Goal: Information Seeking & Learning: Learn about a topic

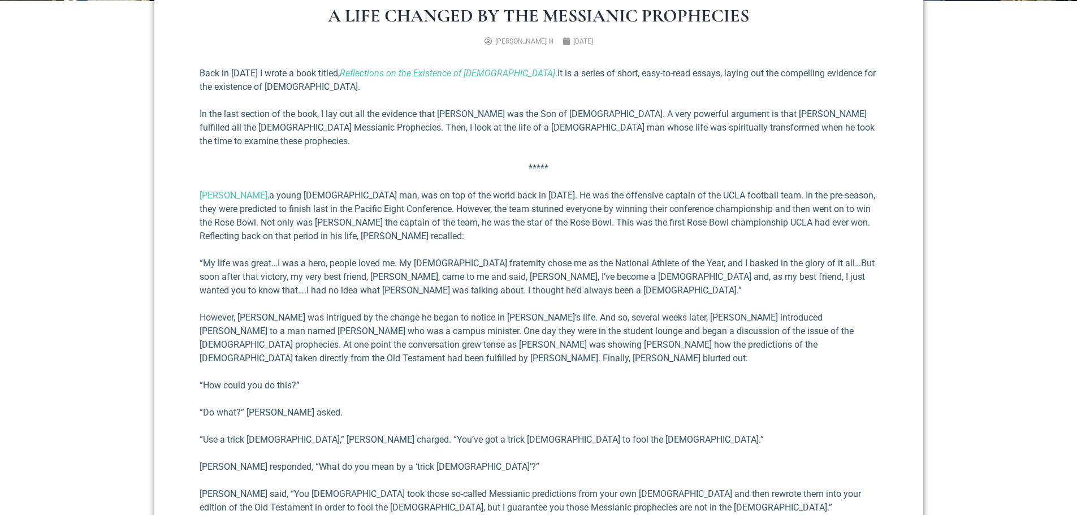
scroll to position [509, 0]
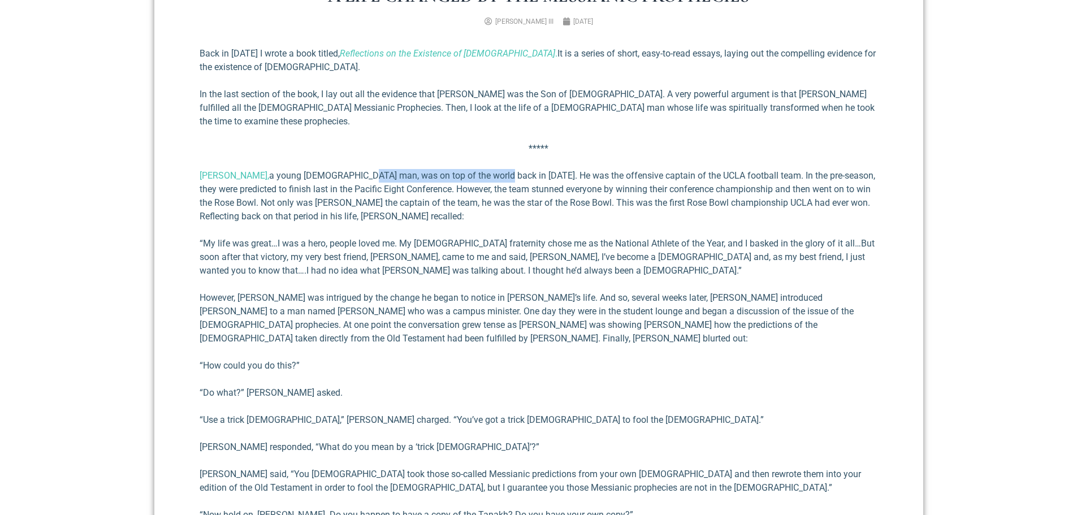
drag, startPoint x: 368, startPoint y: 159, endPoint x: 489, endPoint y: 167, distance: 121.3
click at [489, 169] on p "[PERSON_NAME], a [PERSON_NAME] [DEMOGRAPHIC_DATA] man, was on top of the world …" at bounding box center [539, 196] width 678 height 54
drag, startPoint x: 689, startPoint y: 162, endPoint x: 757, endPoint y: 161, distance: 68.4
click at [757, 169] on p "[PERSON_NAME], a [PERSON_NAME] [DEMOGRAPHIC_DATA] man, was on top of the world …" at bounding box center [539, 196] width 678 height 54
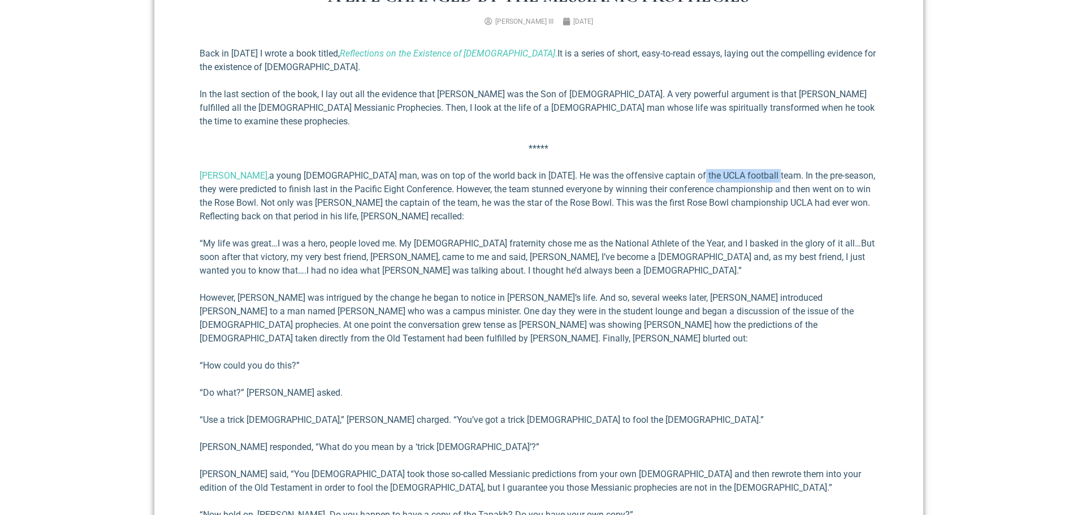
click at [757, 169] on p "[PERSON_NAME], a [PERSON_NAME] [DEMOGRAPHIC_DATA] man, was on top of the world …" at bounding box center [539, 196] width 678 height 54
drag, startPoint x: 202, startPoint y: 177, endPoint x: 442, endPoint y: 176, distance: 240.2
click at [442, 176] on p "[PERSON_NAME], a [PERSON_NAME] [DEMOGRAPHIC_DATA] man, was on top of the world …" at bounding box center [539, 196] width 678 height 54
click at [444, 176] on p "[PERSON_NAME], a [PERSON_NAME] [DEMOGRAPHIC_DATA] man, was on top of the world …" at bounding box center [539, 196] width 678 height 54
click at [414, 179] on p "[PERSON_NAME], a [PERSON_NAME] [DEMOGRAPHIC_DATA] man, was on top of the world …" at bounding box center [539, 196] width 678 height 54
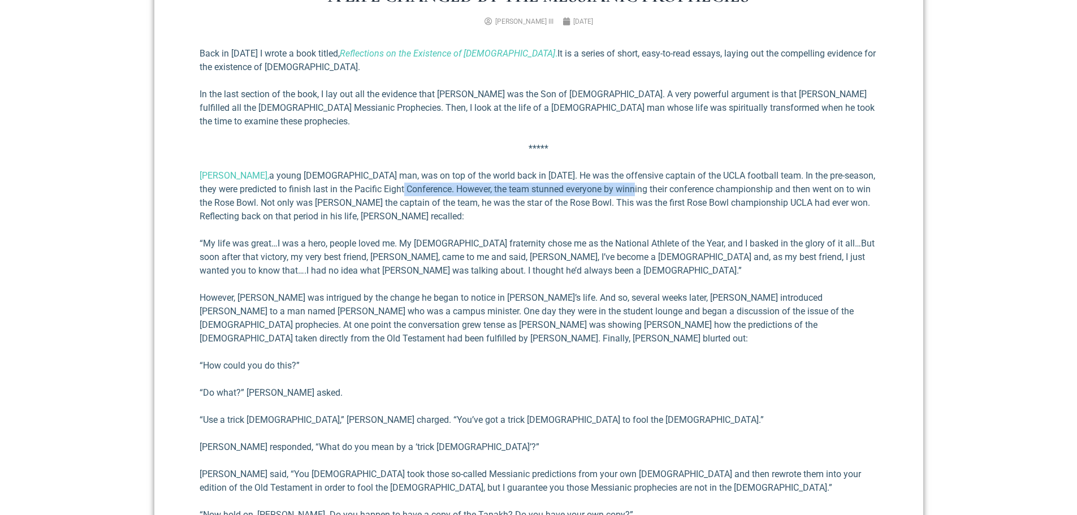
drag, startPoint x: 420, startPoint y: 179, endPoint x: 646, endPoint y: 178, distance: 225.5
click at [646, 178] on p "[PERSON_NAME], a [PERSON_NAME] [DEMOGRAPHIC_DATA] man, was on top of the world …" at bounding box center [539, 196] width 678 height 54
drag, startPoint x: 496, startPoint y: 179, endPoint x: 598, endPoint y: 179, distance: 102.3
click at [598, 179] on p "[PERSON_NAME], a [PERSON_NAME] [DEMOGRAPHIC_DATA] man, was on top of the world …" at bounding box center [539, 196] width 678 height 54
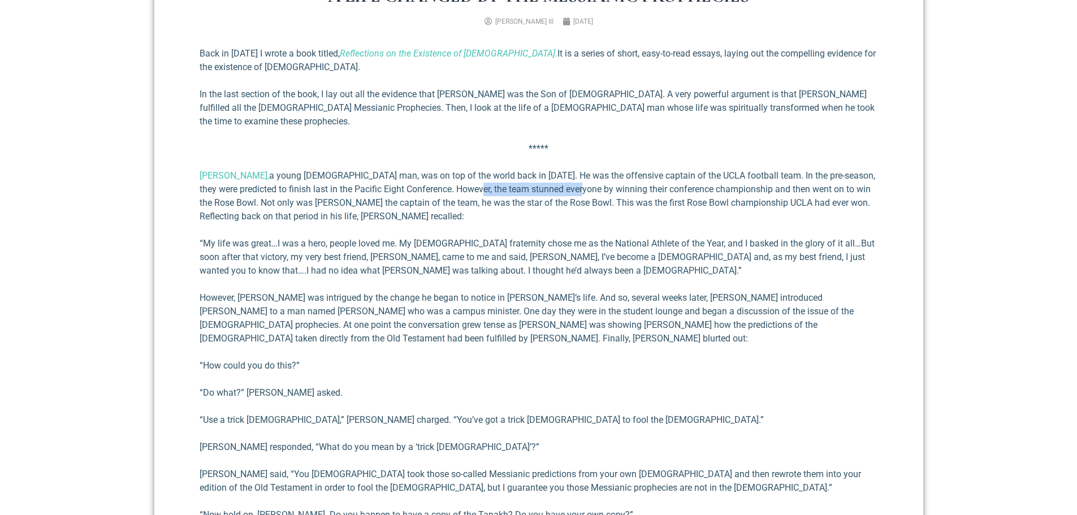
click at [598, 179] on p "[PERSON_NAME], a [PERSON_NAME] [DEMOGRAPHIC_DATA] man, was on top of the world …" at bounding box center [539, 196] width 678 height 54
drag, startPoint x: 241, startPoint y: 193, endPoint x: 318, endPoint y: 187, distance: 77.2
click at [318, 187] on p "[PERSON_NAME], a [PERSON_NAME] [DEMOGRAPHIC_DATA] man, was on top of the world …" at bounding box center [539, 196] width 678 height 54
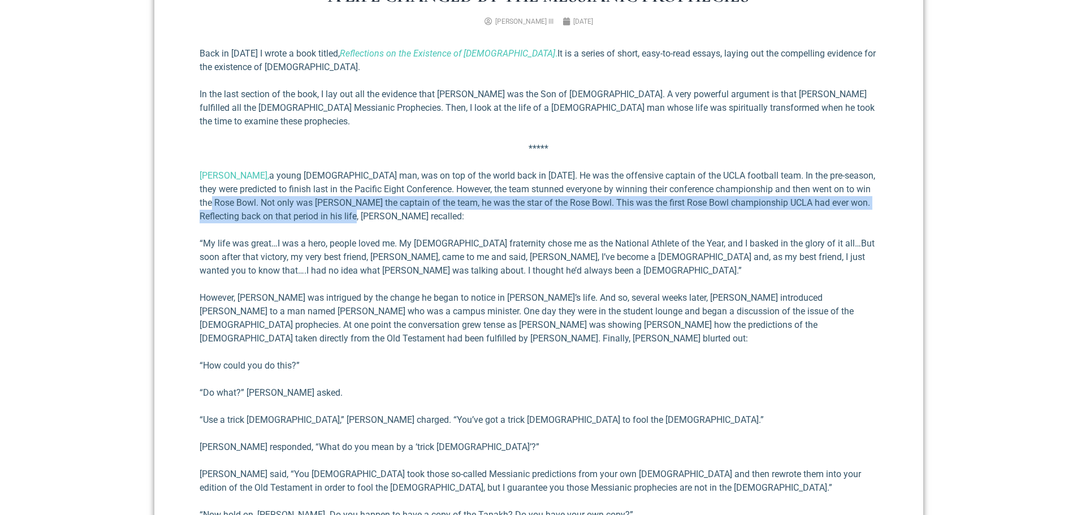
drag, startPoint x: 262, startPoint y: 185, endPoint x: 574, endPoint y: 202, distance: 312.5
click at [574, 202] on p "[PERSON_NAME], a [PERSON_NAME] [DEMOGRAPHIC_DATA] man, was on top of the world …" at bounding box center [539, 196] width 678 height 54
click at [575, 200] on p "[PERSON_NAME], a [PERSON_NAME] [DEMOGRAPHIC_DATA] man, was on top of the world …" at bounding box center [539, 196] width 678 height 54
click at [575, 199] on p "[PERSON_NAME], a [PERSON_NAME] [DEMOGRAPHIC_DATA] man, was on top of the world …" at bounding box center [539, 196] width 678 height 54
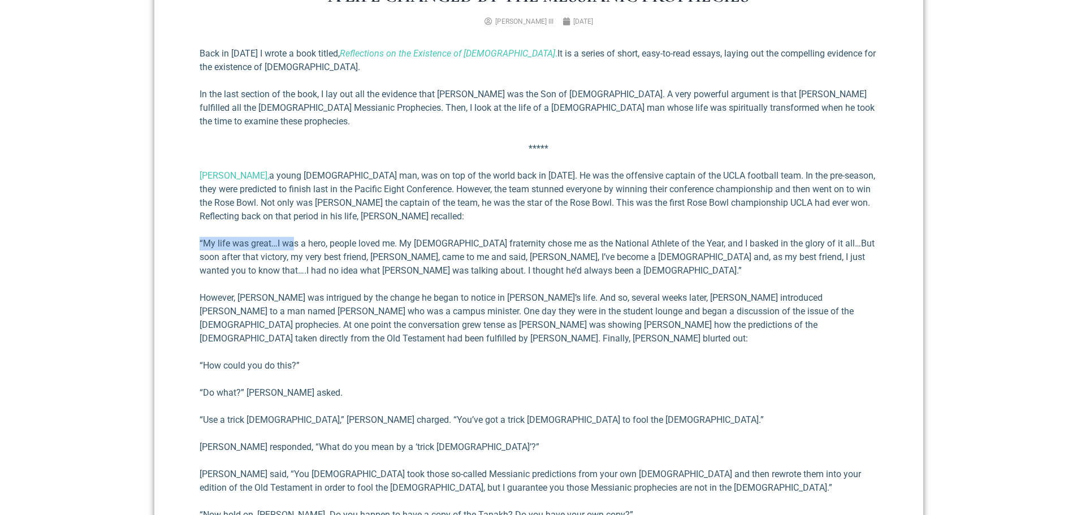
drag, startPoint x: 202, startPoint y: 227, endPoint x: 291, endPoint y: 227, distance: 89.3
click at [291, 237] on p "“My life was great…I was a hero, people loved me. My [DEMOGRAPHIC_DATA] fratern…" at bounding box center [539, 257] width 678 height 41
click at [289, 237] on p "“My life was great…I was a hero, people loved me. My [DEMOGRAPHIC_DATA] fratern…" at bounding box center [539, 257] width 678 height 41
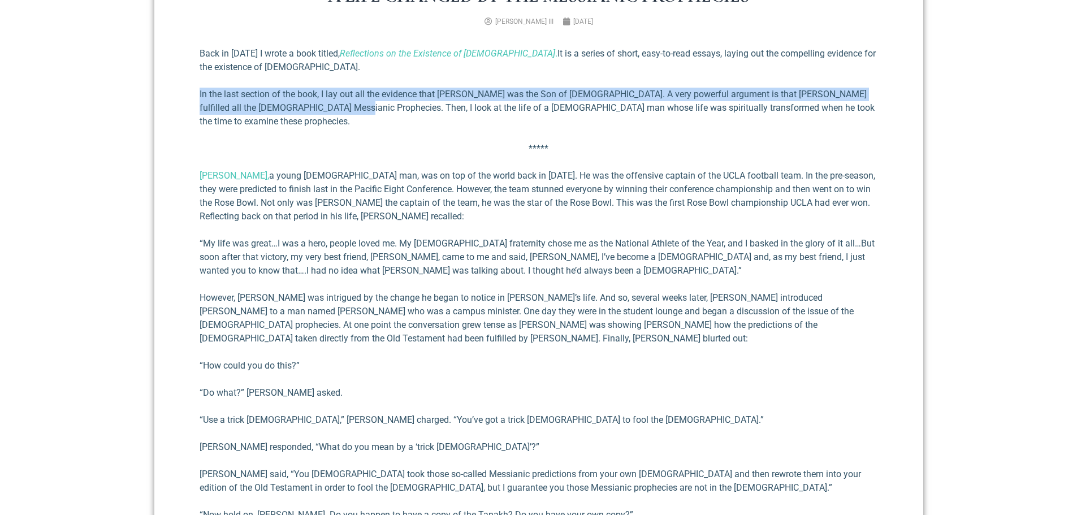
drag, startPoint x: 190, startPoint y: 91, endPoint x: 316, endPoint y: 106, distance: 126.3
click at [316, 106] on div "A Life Changed by the Messianic Prophecies [PERSON_NAME] III [DATE] Back in [DA…" at bounding box center [538, 488] width 769 height 1048
click at [316, 106] on p "In the last section of the book, I lay out all the evidence that [PERSON_NAME] …" at bounding box center [539, 108] width 678 height 41
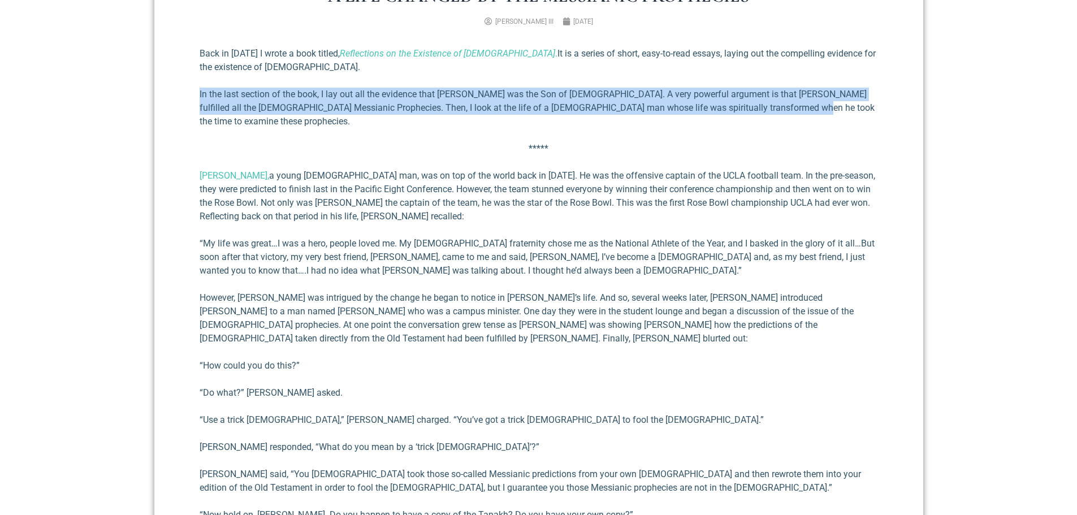
drag, startPoint x: 211, startPoint y: 93, endPoint x: 776, endPoint y: 106, distance: 564.9
click at [776, 106] on div "A Life Changed by the Messianic Prophecies [PERSON_NAME] III [DATE] Back in [DA…" at bounding box center [538, 488] width 769 height 1048
click at [774, 106] on p "In the last section of the book, I lay out all the evidence that [PERSON_NAME] …" at bounding box center [539, 108] width 678 height 41
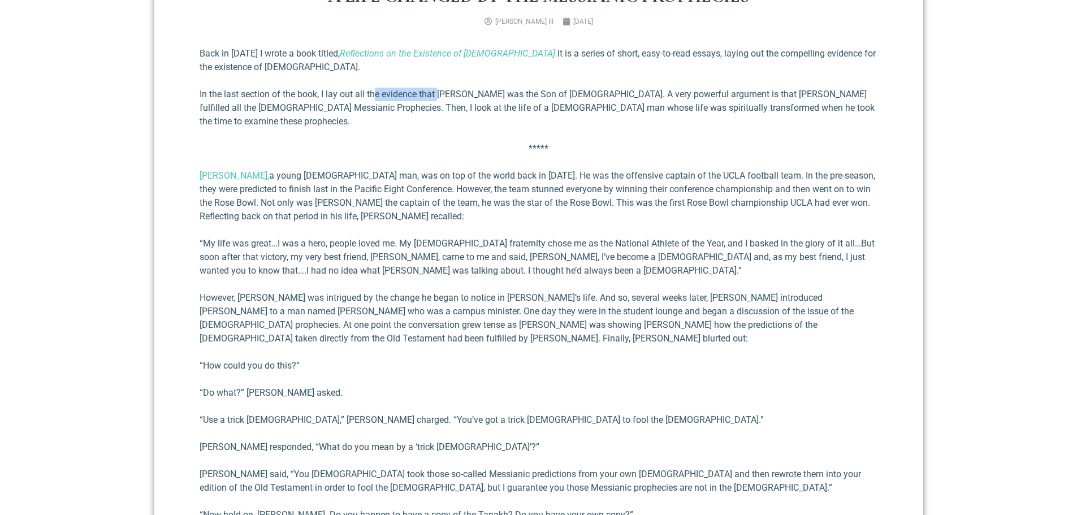
drag, startPoint x: 382, startPoint y: 93, endPoint x: 440, endPoint y: 91, distance: 58.3
click at [440, 91] on p "In the last section of the book, I lay out all the evidence that [PERSON_NAME] …" at bounding box center [539, 108] width 678 height 41
drag, startPoint x: 323, startPoint y: 93, endPoint x: 520, endPoint y: 98, distance: 196.8
click at [520, 98] on p "In the last section of the book, I lay out all the evidence that [PERSON_NAME] …" at bounding box center [539, 108] width 678 height 41
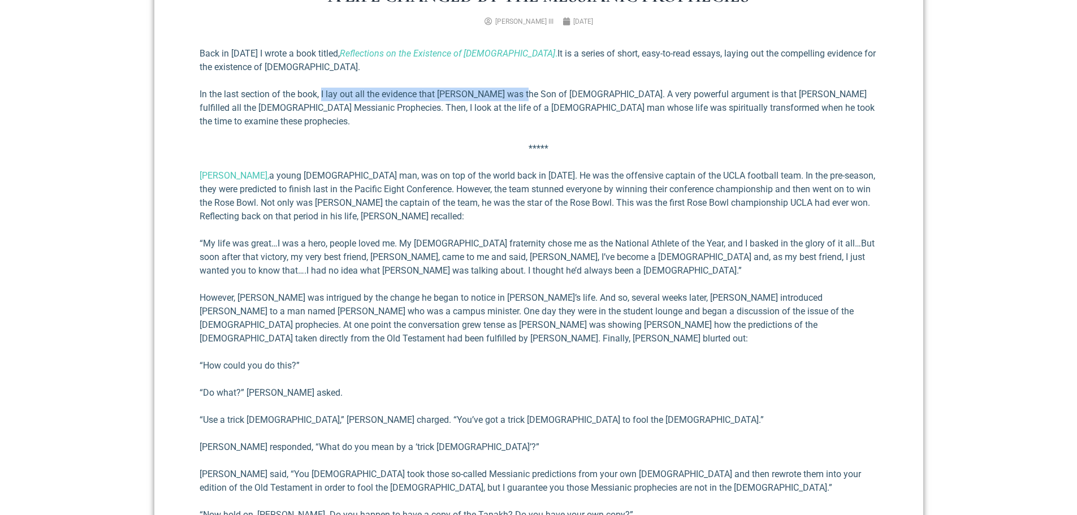
click at [520, 98] on p "In the last section of the book, I lay out all the evidence that [PERSON_NAME] …" at bounding box center [539, 108] width 678 height 41
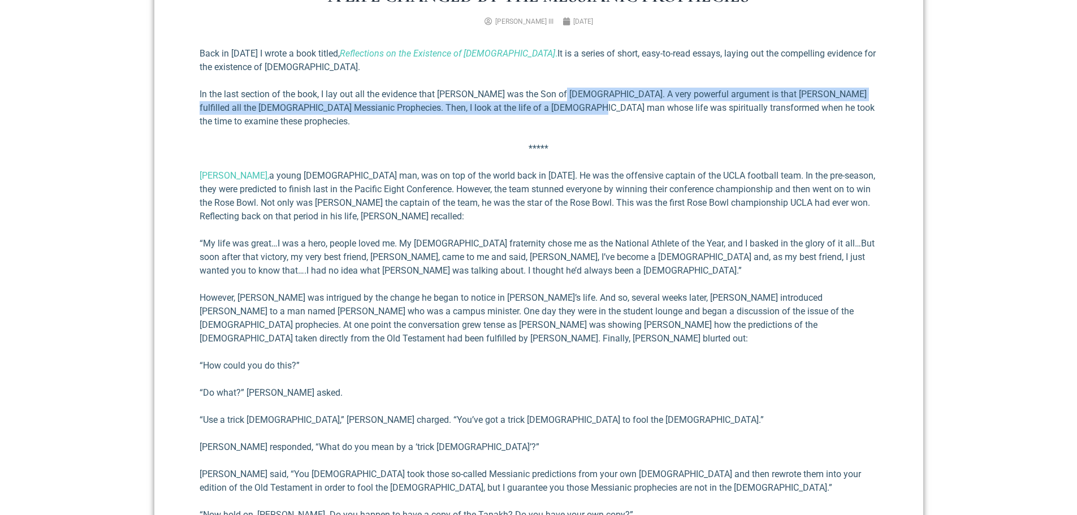
drag, startPoint x: 545, startPoint y: 100, endPoint x: 557, endPoint y: 97, distance: 12.2
click at [557, 97] on p "In the last section of the book, I lay out all the evidence that [PERSON_NAME] …" at bounding box center [539, 108] width 678 height 41
click at [555, 97] on p "In the last section of the book, I lay out all the evidence that [PERSON_NAME] …" at bounding box center [539, 108] width 678 height 41
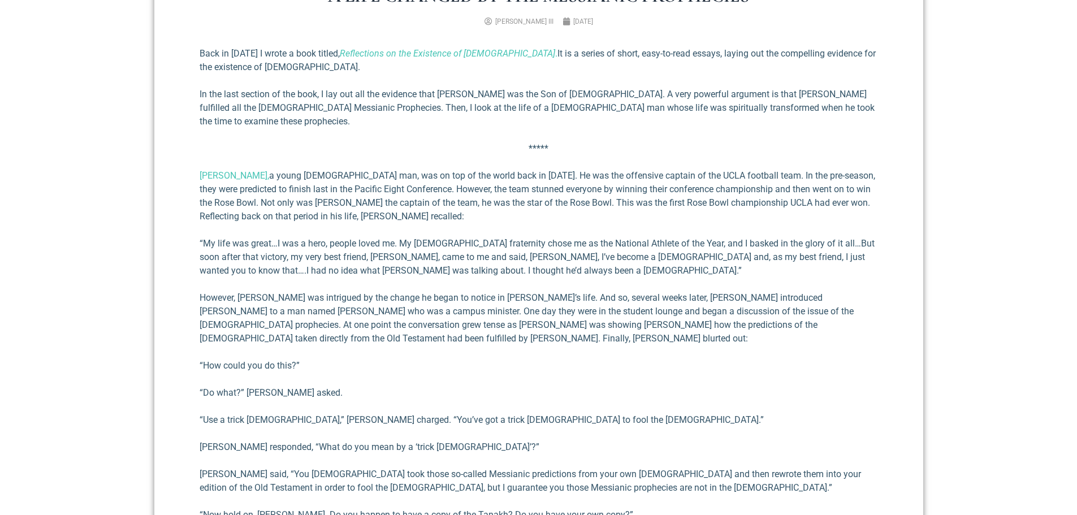
click at [553, 97] on p "In the last section of the book, I lay out all the evidence that [PERSON_NAME] …" at bounding box center [539, 108] width 678 height 41
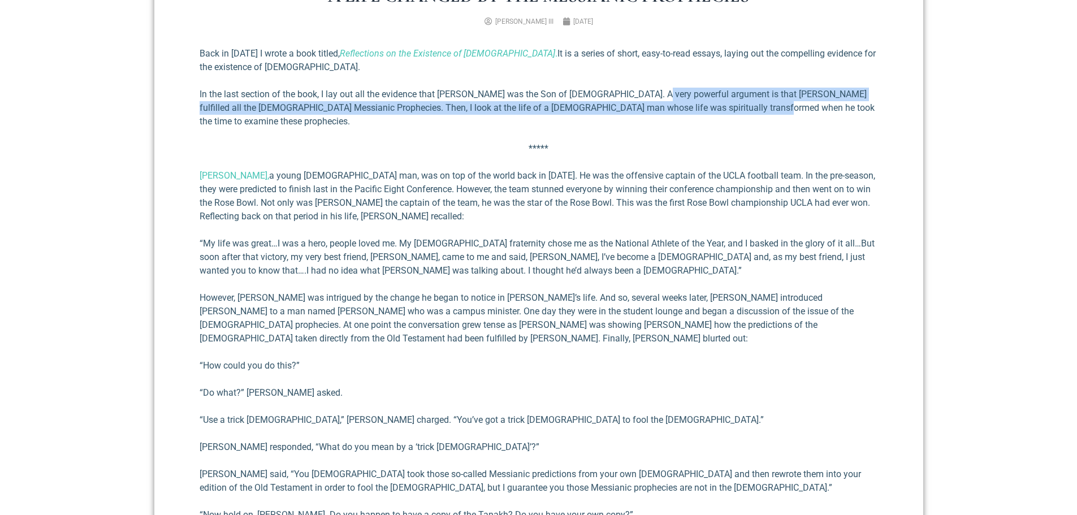
drag, startPoint x: 678, startPoint y: 96, endPoint x: 734, endPoint y: 103, distance: 56.4
click at [734, 103] on p "In the last section of the book, I lay out all the evidence that [PERSON_NAME] …" at bounding box center [539, 108] width 678 height 41
click at [716, 102] on p "In the last section of the book, I lay out all the evidence that [PERSON_NAME] …" at bounding box center [539, 108] width 678 height 41
click at [720, 102] on p "In the last section of the book, I lay out all the evidence that [PERSON_NAME] …" at bounding box center [539, 108] width 678 height 41
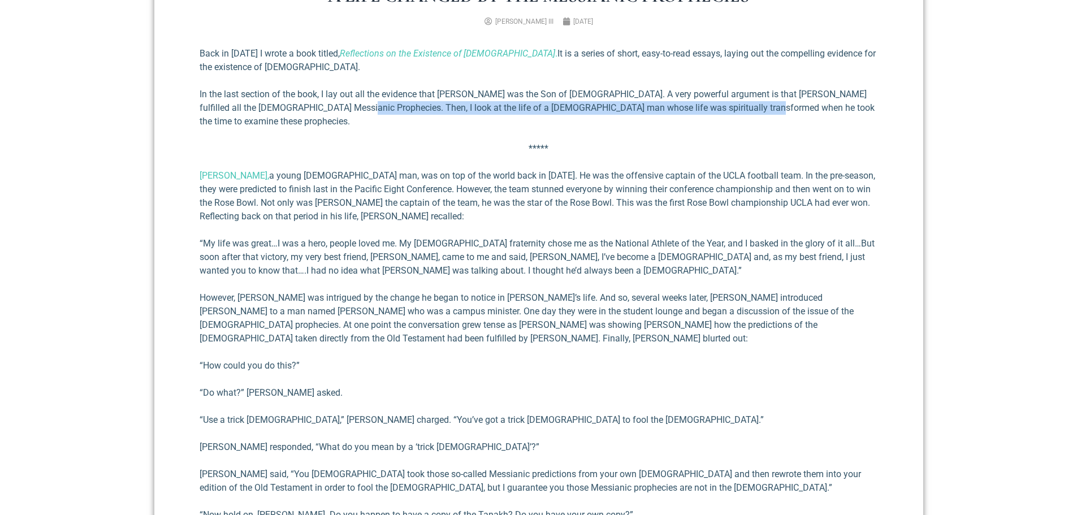
drag, startPoint x: 318, startPoint y: 108, endPoint x: 728, endPoint y: 113, distance: 409.9
click at [728, 113] on p "In the last section of the book, I lay out all the evidence that [PERSON_NAME] …" at bounding box center [539, 108] width 678 height 41
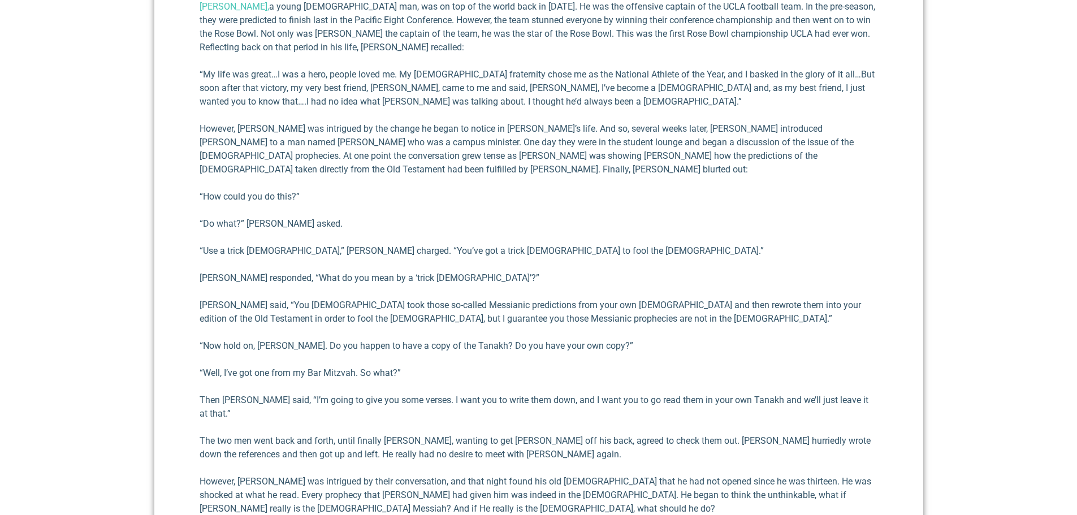
scroll to position [678, 0]
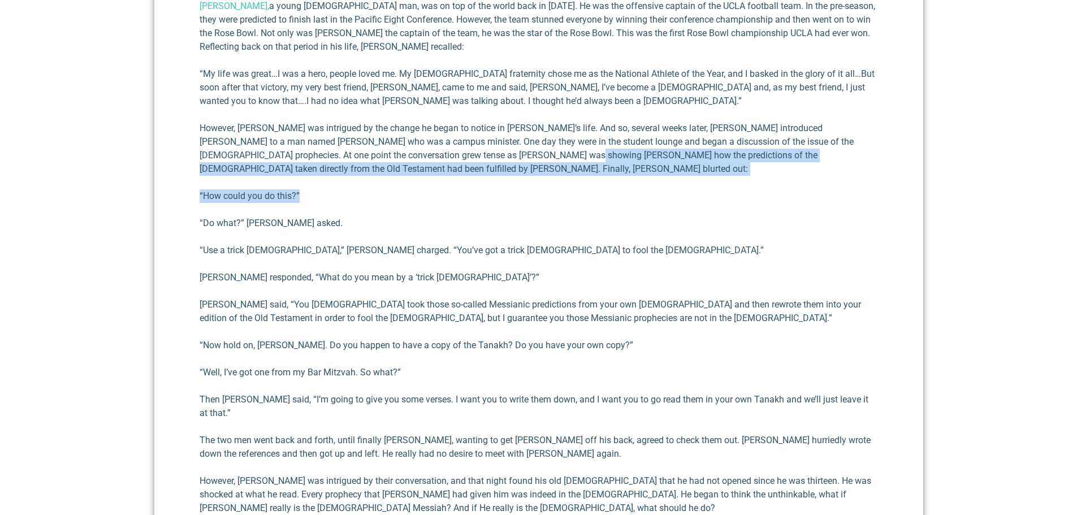
drag, startPoint x: 343, startPoint y: 150, endPoint x: 449, endPoint y: 140, distance: 106.8
click at [449, 140] on div "Back in [DATE] I wrote a book titled, Reflections on the Existence of [DEMOGRAP…" at bounding box center [539, 316] width 678 height 878
click at [449, 140] on p "However, [PERSON_NAME] was intrigued by the change he began to notice in [PERSO…" at bounding box center [539, 149] width 678 height 54
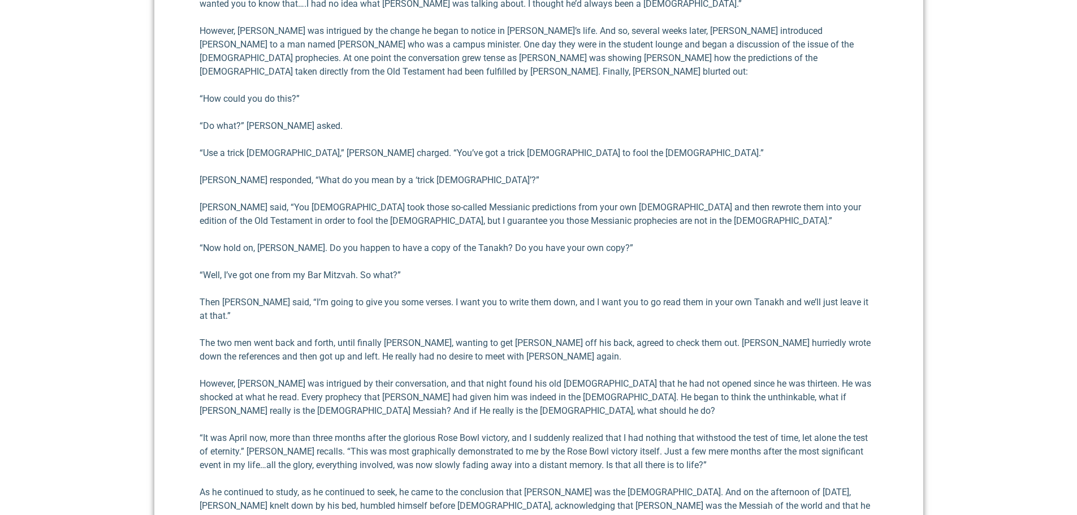
scroll to position [791, 0]
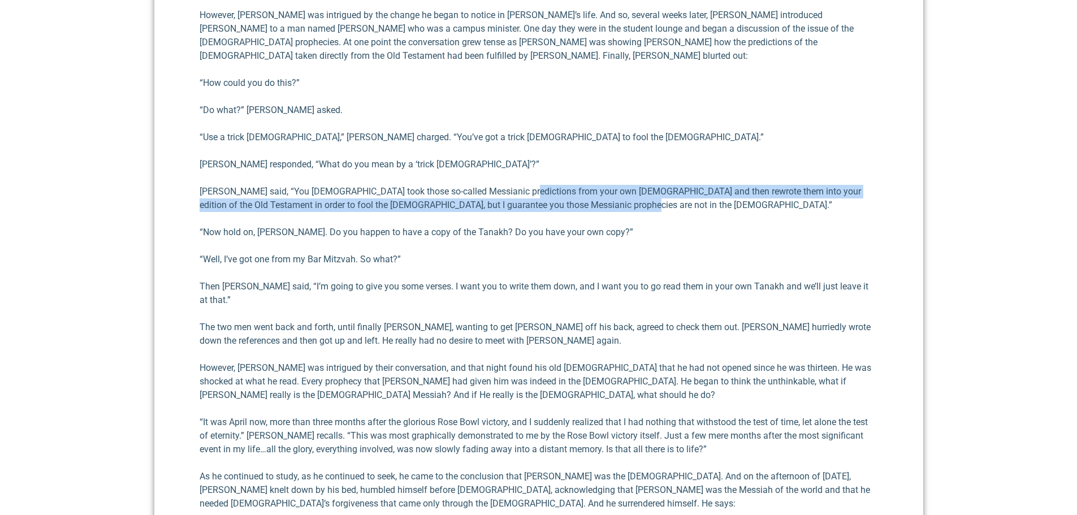
drag, startPoint x: 508, startPoint y: 167, endPoint x: 669, endPoint y: 173, distance: 161.8
click at [669, 185] on p "[PERSON_NAME] said, “You [DEMOGRAPHIC_DATA] took those so-called Messi­anic pre…" at bounding box center [539, 198] width 678 height 27
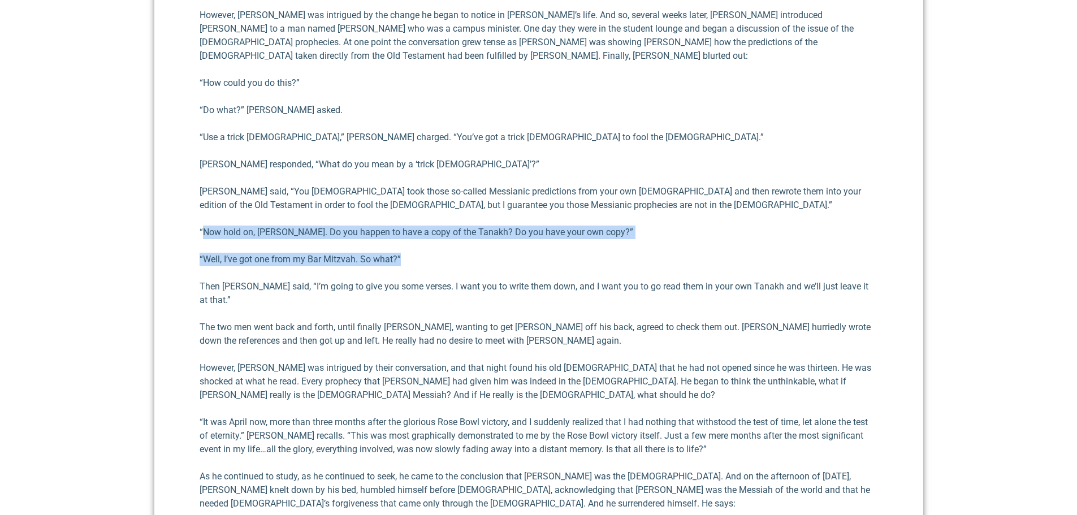
drag, startPoint x: 202, startPoint y: 206, endPoint x: 417, endPoint y: 214, distance: 214.4
click at [417, 214] on div "Back in [DATE] I wrote a book titled, Reflections on the Existence of [DEMOGRAP…" at bounding box center [539, 203] width 678 height 878
click at [414, 226] on p "“Now hold on, [PERSON_NAME]. Do you happen to have a copy of the Tanakh? Do you…" at bounding box center [539, 233] width 678 height 14
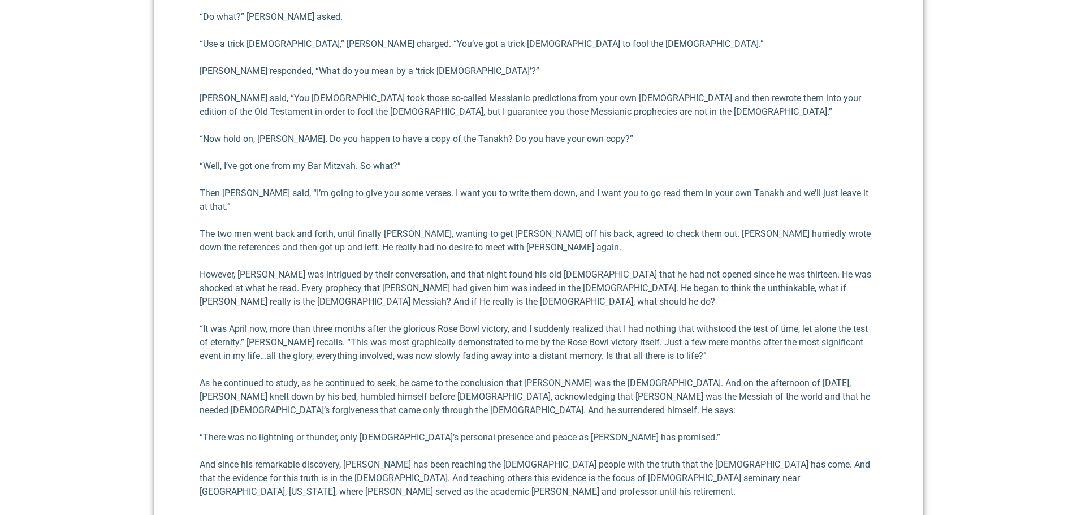
scroll to position [904, 0]
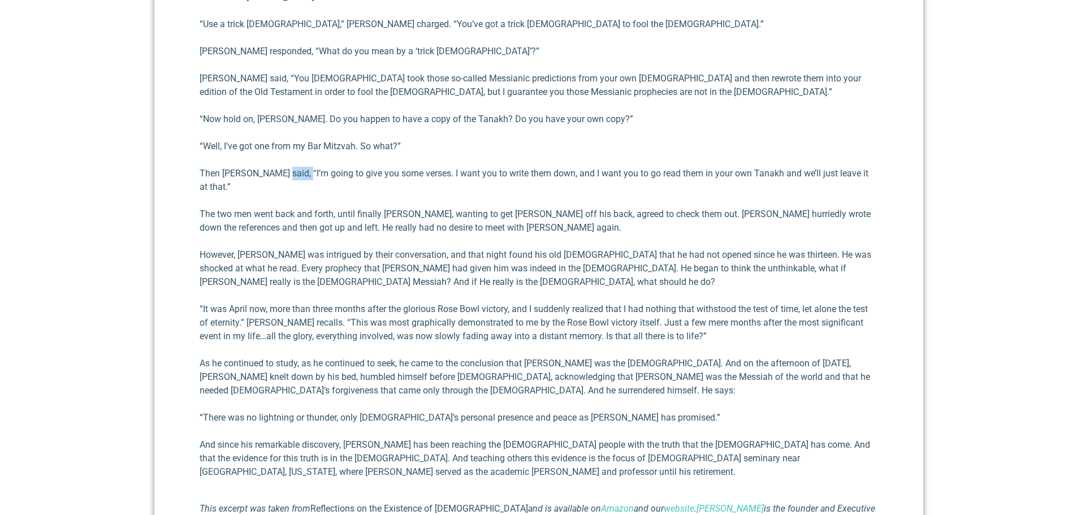
drag, startPoint x: 274, startPoint y: 147, endPoint x: 300, endPoint y: 145, distance: 25.5
click at [300, 167] on p "Then [PERSON_NAME] said, “I’m going to give you some verses. I want you to writ…" at bounding box center [539, 180] width 678 height 27
click at [228, 167] on p "Then [PERSON_NAME] said, “I’m going to give you some verses. I want you to writ…" at bounding box center [539, 180] width 678 height 27
drag, startPoint x: 401, startPoint y: 148, endPoint x: 539, endPoint y: 150, distance: 137.9
click at [539, 167] on p "Then [PERSON_NAME] said, “I’m going to give you some verses. I want you to writ…" at bounding box center [539, 180] width 678 height 27
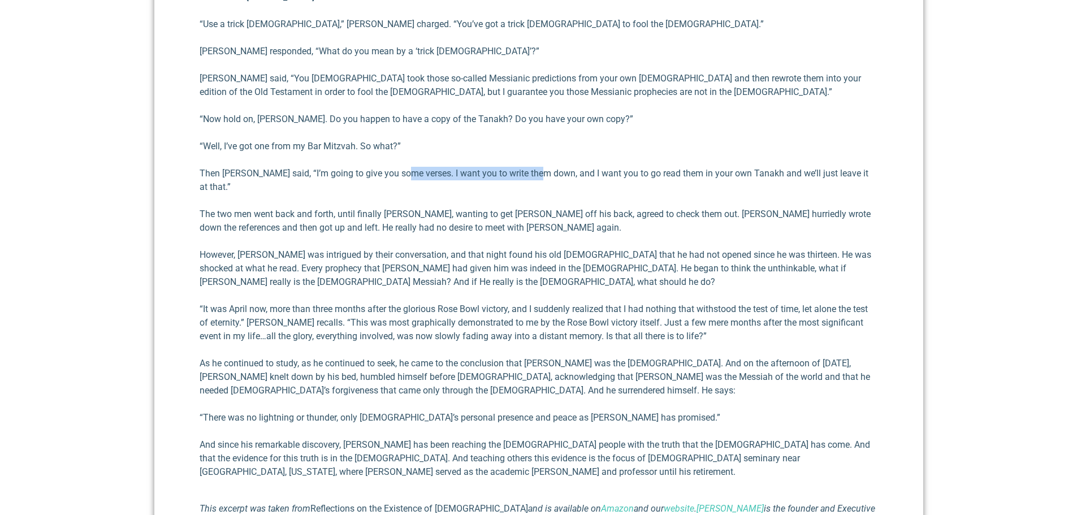
click at [539, 167] on p "Then [PERSON_NAME] said, “I’m going to give you some verses. I want you to writ…" at bounding box center [539, 180] width 678 height 27
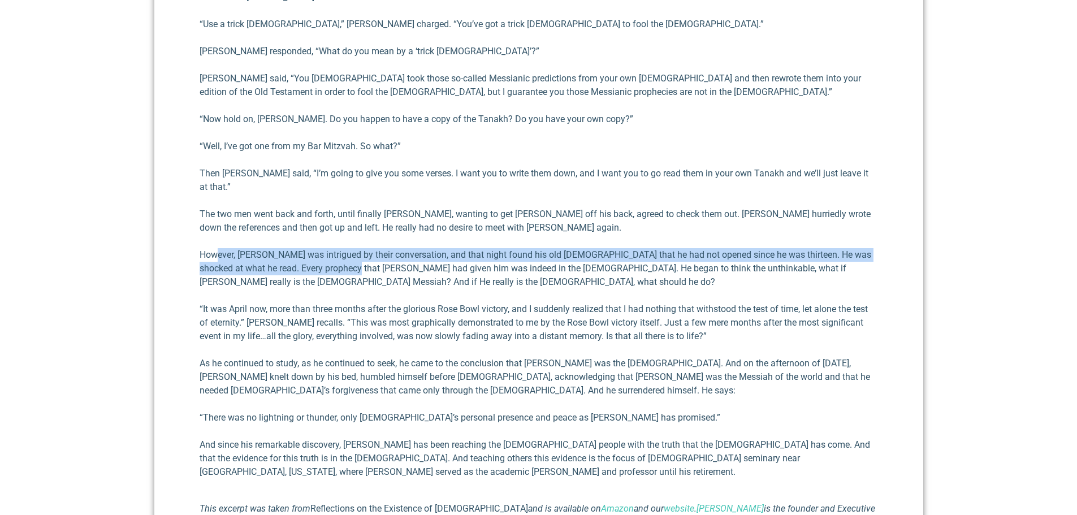
drag, startPoint x: 258, startPoint y: 221, endPoint x: 341, endPoint y: 228, distance: 83.4
click at [340, 248] on p "However, [PERSON_NAME] was intrigued by their conversation, and that night foun…" at bounding box center [539, 268] width 678 height 41
click at [343, 248] on p "However, [PERSON_NAME] was intrigued by their conversation, and that night foun…" at bounding box center [539, 268] width 678 height 41
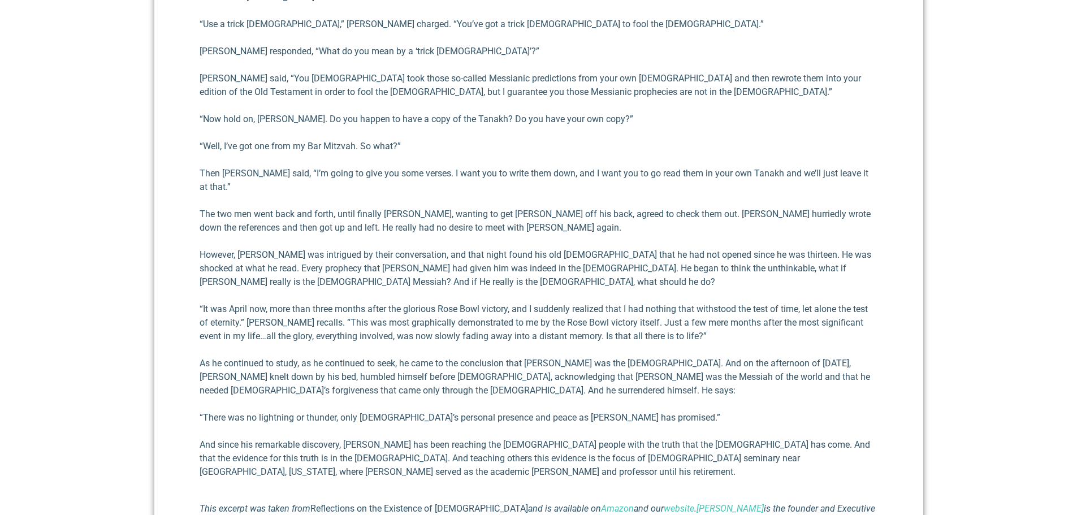
scroll to position [961, 0]
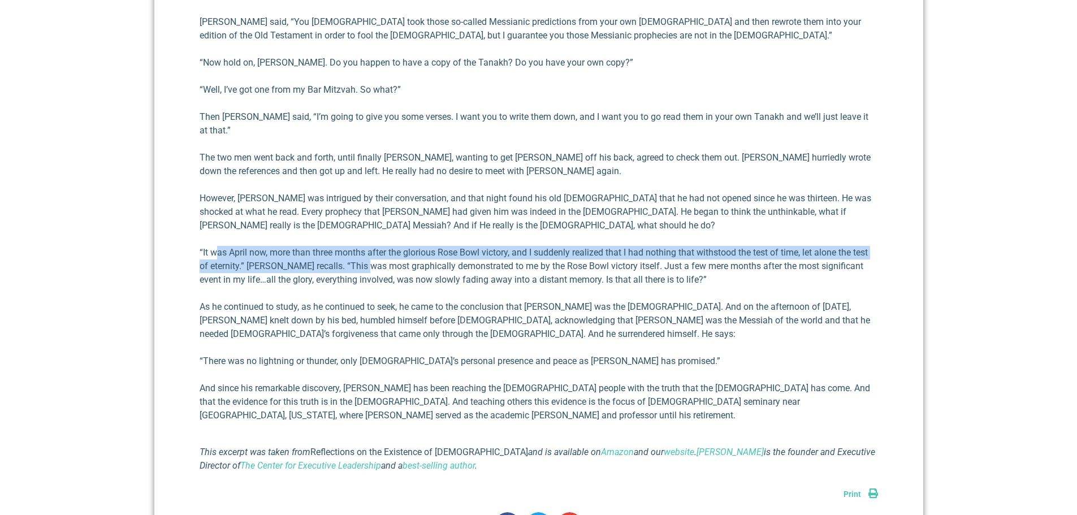
drag, startPoint x: 223, startPoint y: 207, endPoint x: 364, endPoint y: 223, distance: 141.7
click at [364, 246] on p "“It was April now, more than three months after the glo­rious Rose Bowl victory…" at bounding box center [539, 266] width 678 height 41
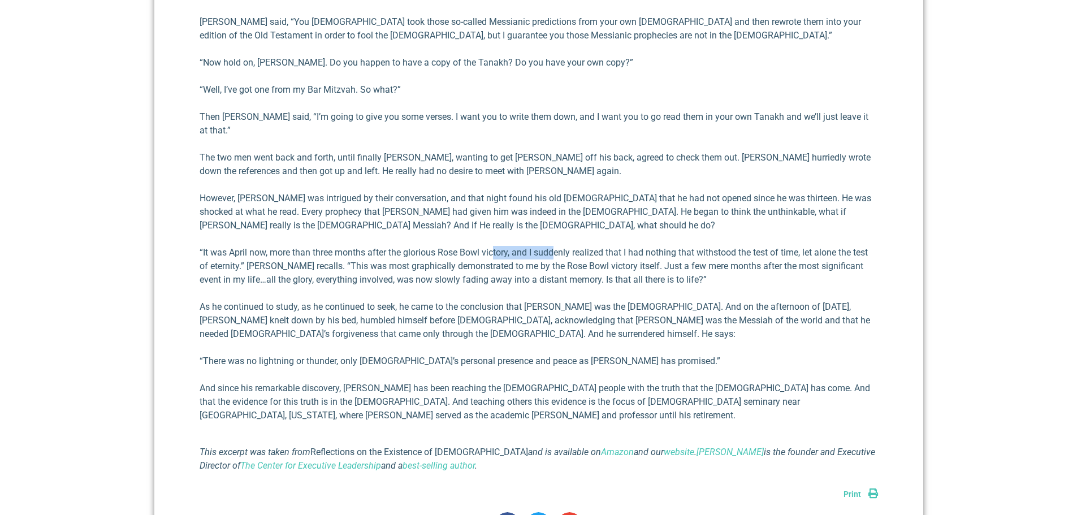
drag, startPoint x: 499, startPoint y: 204, endPoint x: 558, endPoint y: 206, distance: 59.9
click at [558, 206] on div "Back in [DATE] I wrote a book titled, Reflections on the Existence of [DEMOGRAP…" at bounding box center [539, 34] width 678 height 878
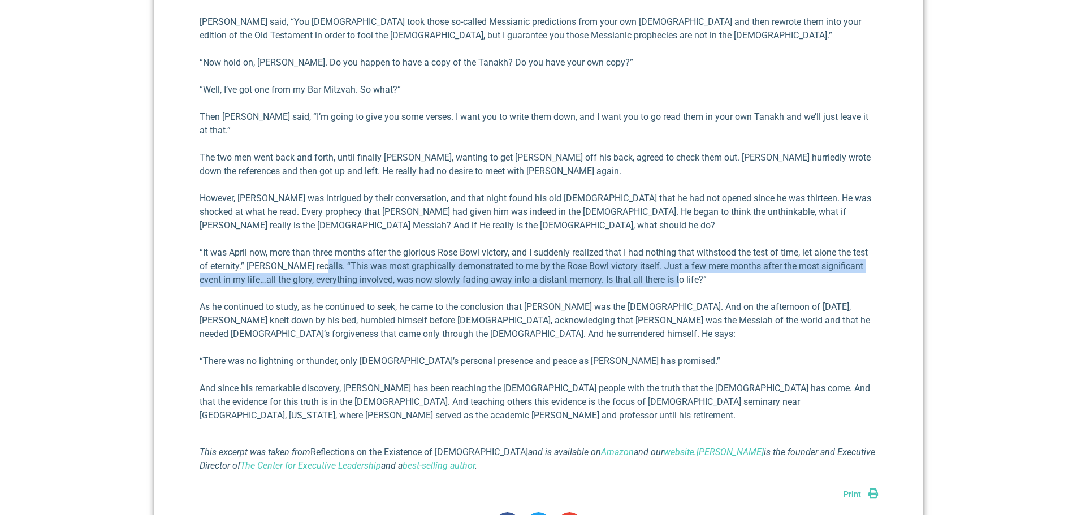
drag, startPoint x: 307, startPoint y: 223, endPoint x: 660, endPoint y: 241, distance: 353.2
click at [660, 246] on p "“It was April now, more than three months after the glo­rious Rose Bowl victory…" at bounding box center [539, 266] width 678 height 41
click at [659, 246] on p "“It was April now, more than three months after the glo­rious Rose Bowl victory…" at bounding box center [539, 266] width 678 height 41
click at [655, 246] on p "“It was April now, more than three months after the glo­rious Rose Bowl victory…" at bounding box center [539, 266] width 678 height 41
click at [651, 246] on p "“It was April now, more than three months after the glo­rious Rose Bowl victory…" at bounding box center [539, 266] width 678 height 41
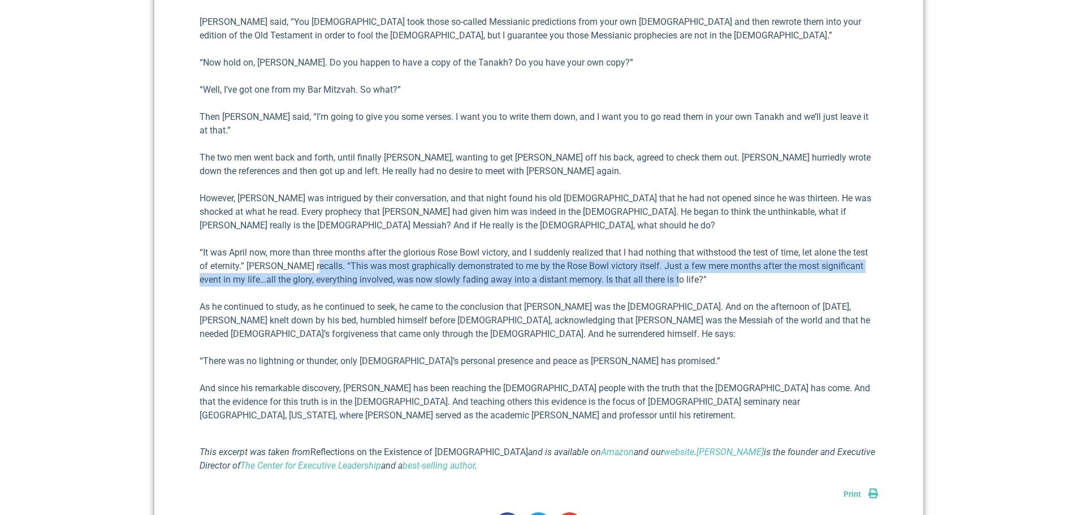
drag, startPoint x: 657, startPoint y: 236, endPoint x: 300, endPoint y: 227, distance: 357.4
click at [300, 246] on p "“It was April now, more than three months after the glo­rious Rose Bowl victory…" at bounding box center [539, 266] width 678 height 41
drag, startPoint x: 302, startPoint y: 223, endPoint x: 682, endPoint y: 237, distance: 380.7
click at [682, 246] on p "“It was April now, more than three months after the glo­rious Rose Bowl victory…" at bounding box center [539, 266] width 678 height 41
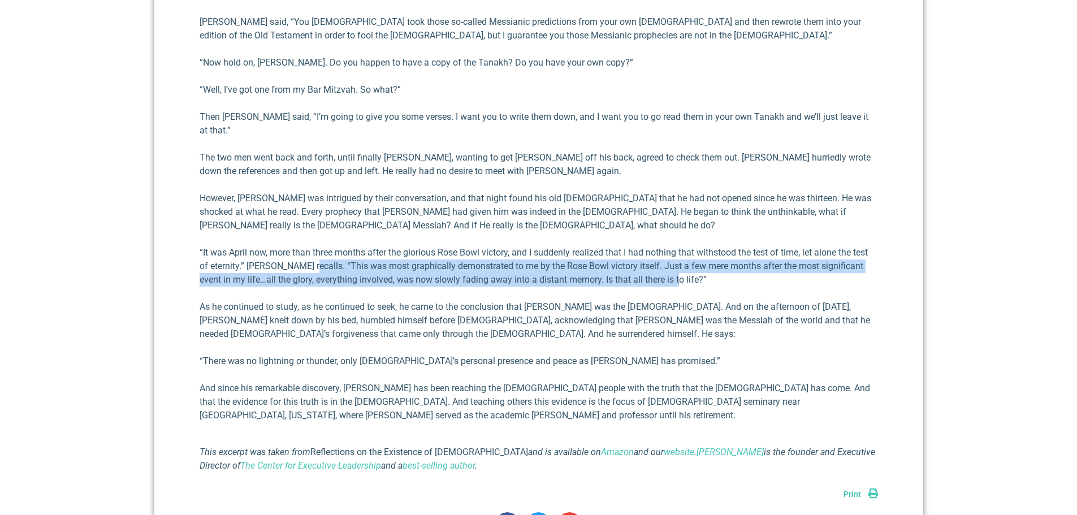
click at [673, 246] on p "“It was April now, more than three months after the glo­rious Rose Bowl victory…" at bounding box center [539, 266] width 678 height 41
click at [663, 246] on p "“It was April now, more than three months after the glo­rious Rose Bowl victory…" at bounding box center [539, 266] width 678 height 41
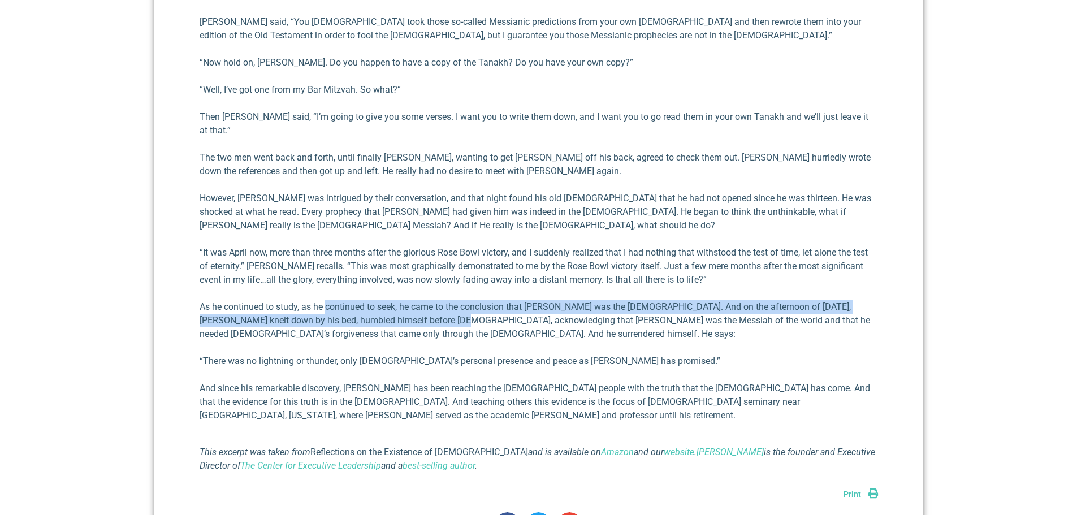
drag, startPoint x: 328, startPoint y: 272, endPoint x: 413, endPoint y: 275, distance: 85.4
click at [413, 300] on p "As he continued to study, as he continued to seek, he came to the conclusion th…" at bounding box center [539, 320] width 678 height 41
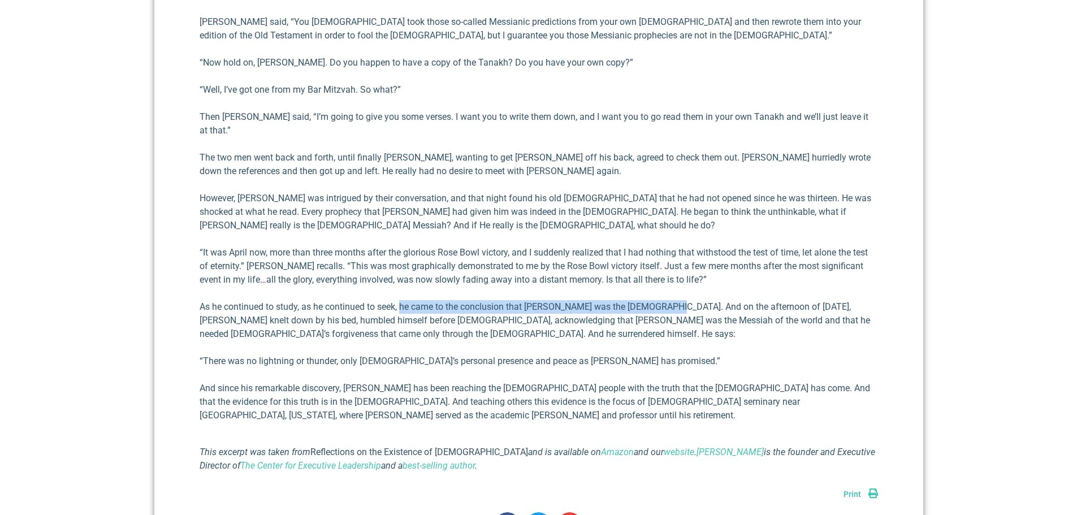
drag, startPoint x: 404, startPoint y: 265, endPoint x: 669, endPoint y: 260, distance: 265.2
click at [669, 300] on p "As he continued to study, as he continued to seek, he came to the conclusion th…" at bounding box center [539, 320] width 678 height 41
click at [668, 300] on p "As he continued to study, as he continued to seek, he came to the conclusion th…" at bounding box center [539, 320] width 678 height 41
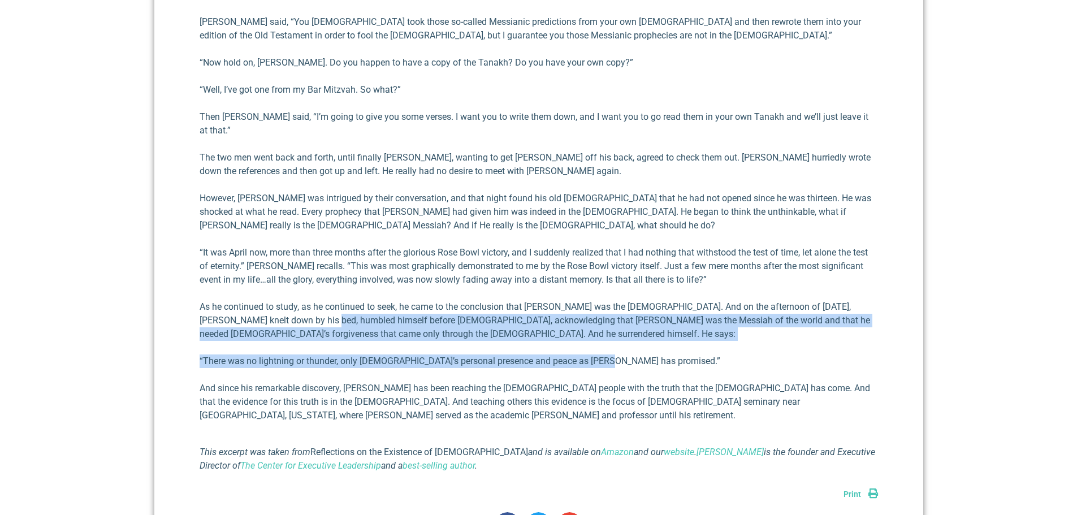
drag, startPoint x: 309, startPoint y: 280, endPoint x: 703, endPoint y: 309, distance: 395.6
click at [703, 309] on div "Back in [DATE] I wrote a book titled, Reflections on the Existence of [DEMOGRAP…" at bounding box center [539, 34] width 678 height 878
click at [703, 307] on div "Back in [DATE] I wrote a book titled, Reflections on the Existence of [DEMOGRAP…" at bounding box center [539, 34] width 678 height 878
click at [372, 305] on div "Back in [DATE] I wrote a book titled, Reflections on the Existence of [DEMOGRAP…" at bounding box center [539, 34] width 678 height 878
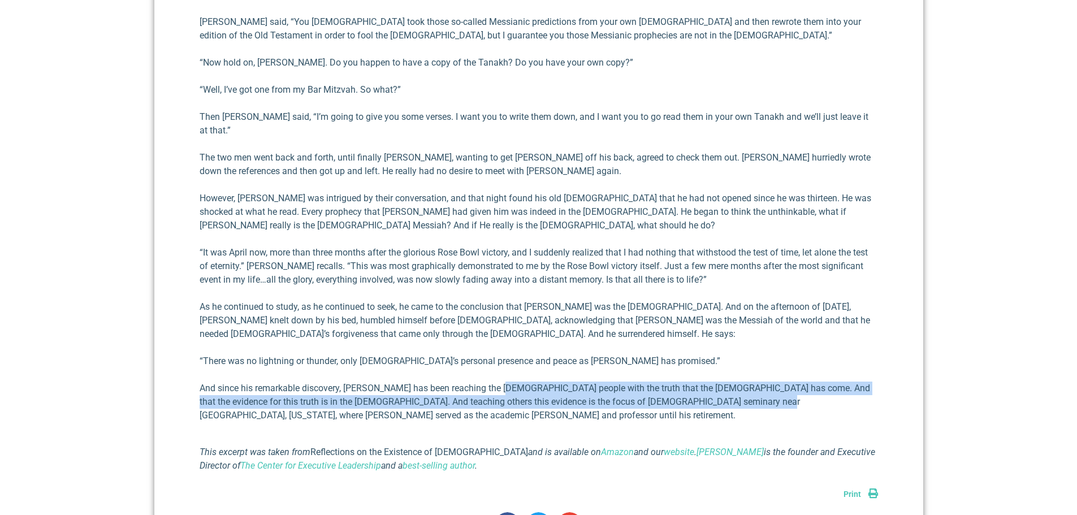
drag, startPoint x: 501, startPoint y: 348, endPoint x: 716, endPoint y: 354, distance: 214.9
click at [716, 382] on p "And since his remarkable discovery, [PERSON_NAME] has been reaching the [DEMOGR…" at bounding box center [539, 402] width 678 height 41
click at [715, 382] on p "And since his remarkable discovery, [PERSON_NAME] has been reaching the [DEMOGR…" at bounding box center [539, 402] width 678 height 41
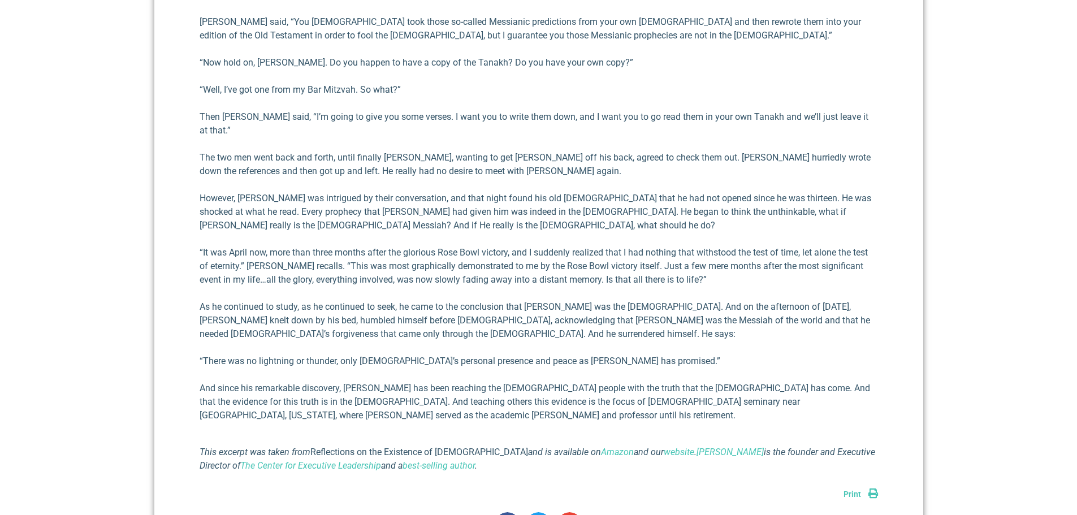
click at [255, 382] on p "And since his remarkable discovery, [PERSON_NAME] has been reaching the [DEMOGR…" at bounding box center [539, 402] width 678 height 41
